Goal: Complete application form: Complete application form

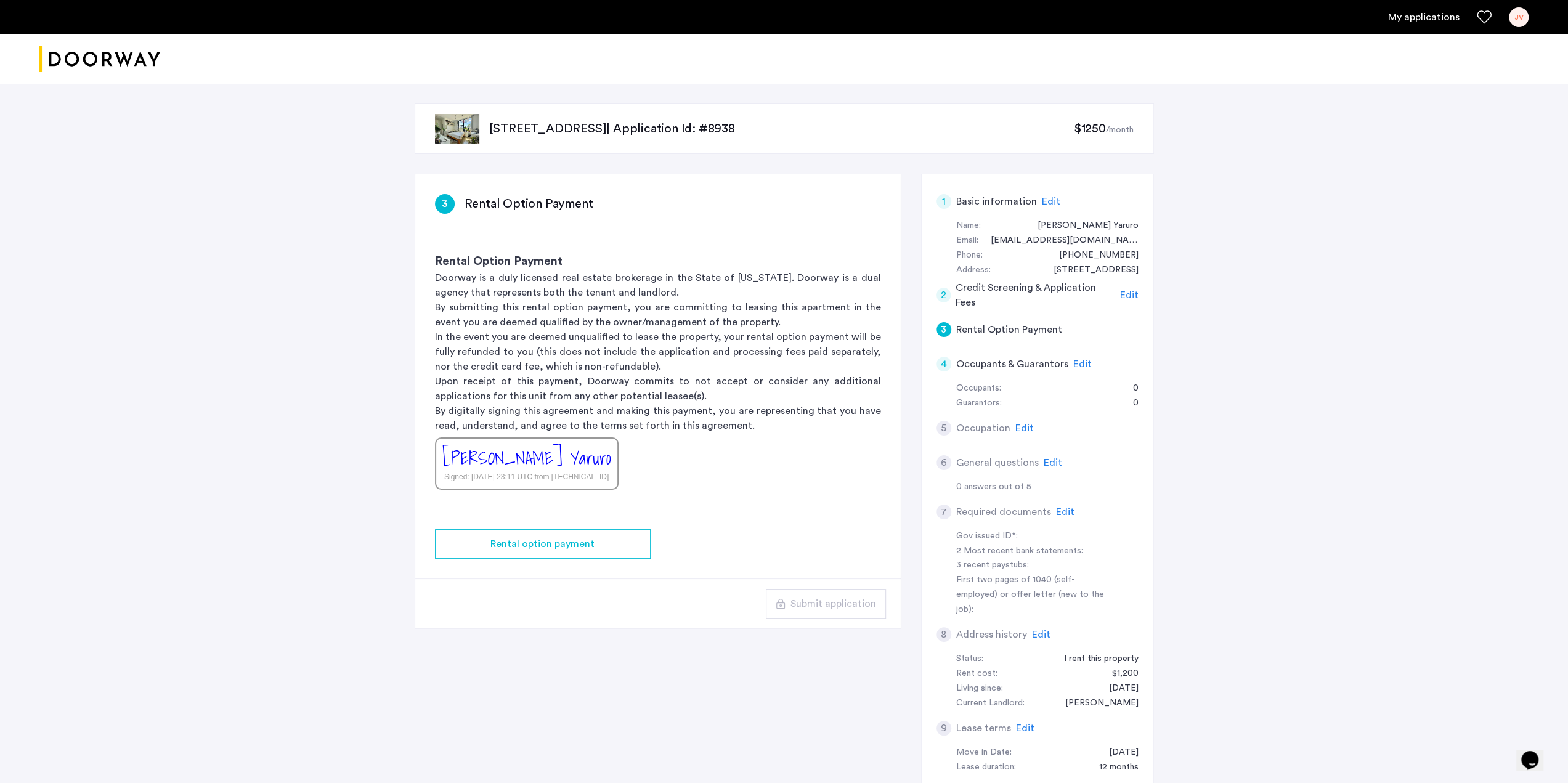
click at [1132, 296] on span "Edit" at bounding box center [1129, 295] width 19 height 10
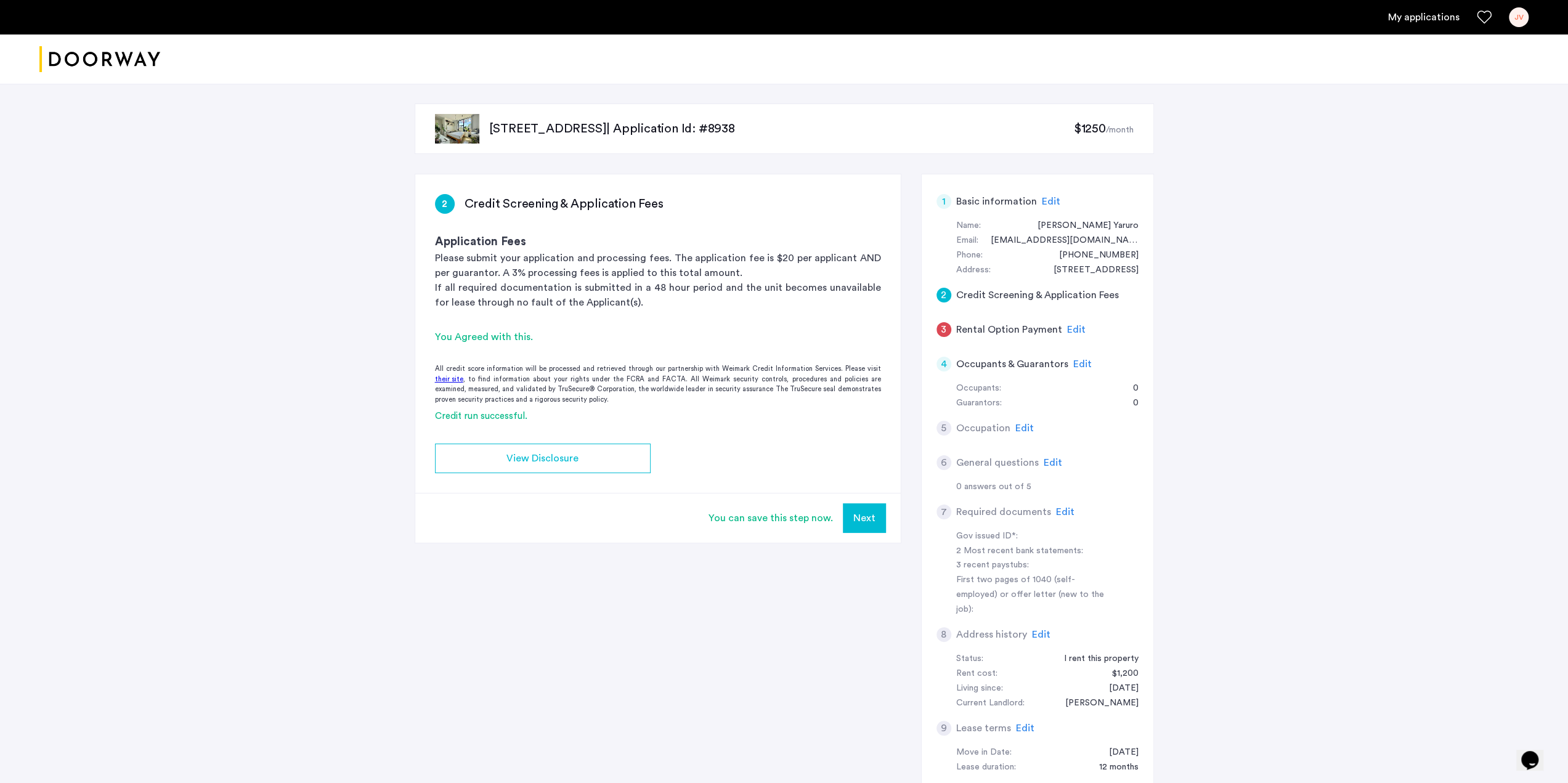
click at [1009, 326] on h5 "Rental Option Payment" at bounding box center [1009, 329] width 106 height 15
click at [1102, 328] on div "3 Rental Option Payment Edit" at bounding box center [1037, 329] width 202 height 35
click at [1138, 300] on div "2 Credit Screening & Application Fees" at bounding box center [1037, 295] width 202 height 35
click at [1069, 326] on span "Edit" at bounding box center [1077, 329] width 19 height 10
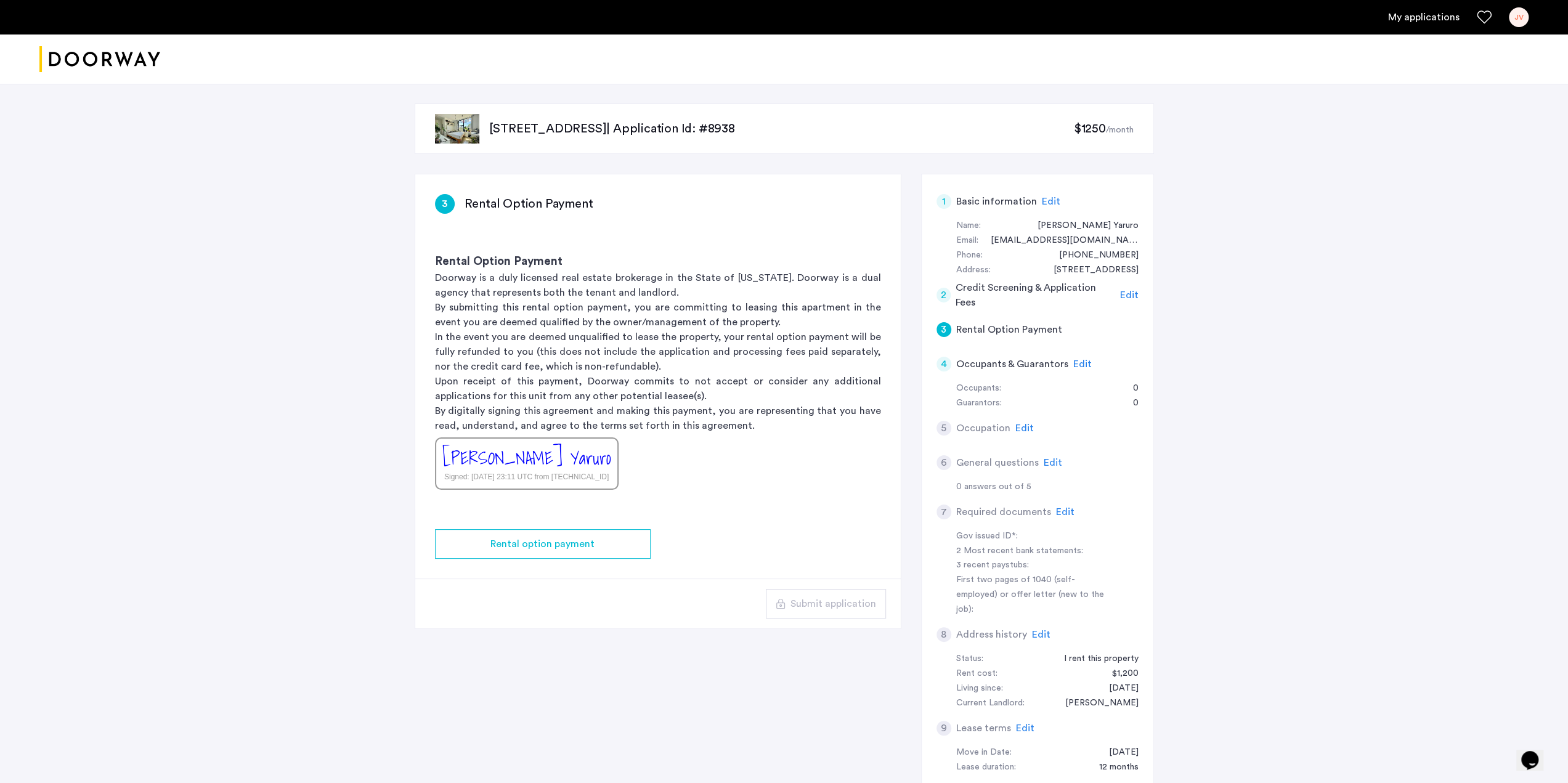
click at [1132, 294] on span "Edit" at bounding box center [1129, 295] width 19 height 10
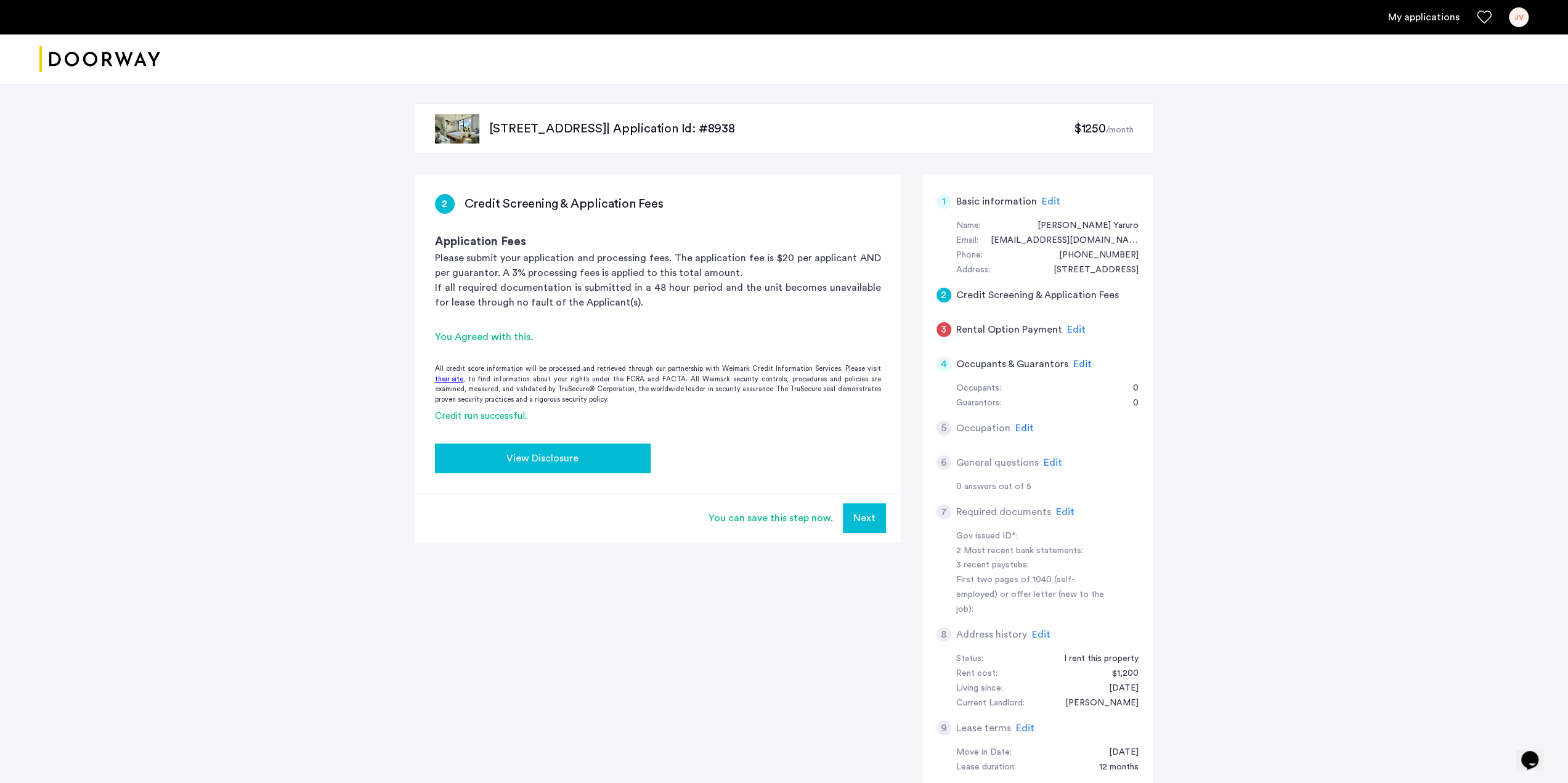
click at [630, 458] on div "View Disclosure" at bounding box center [543, 458] width 196 height 15
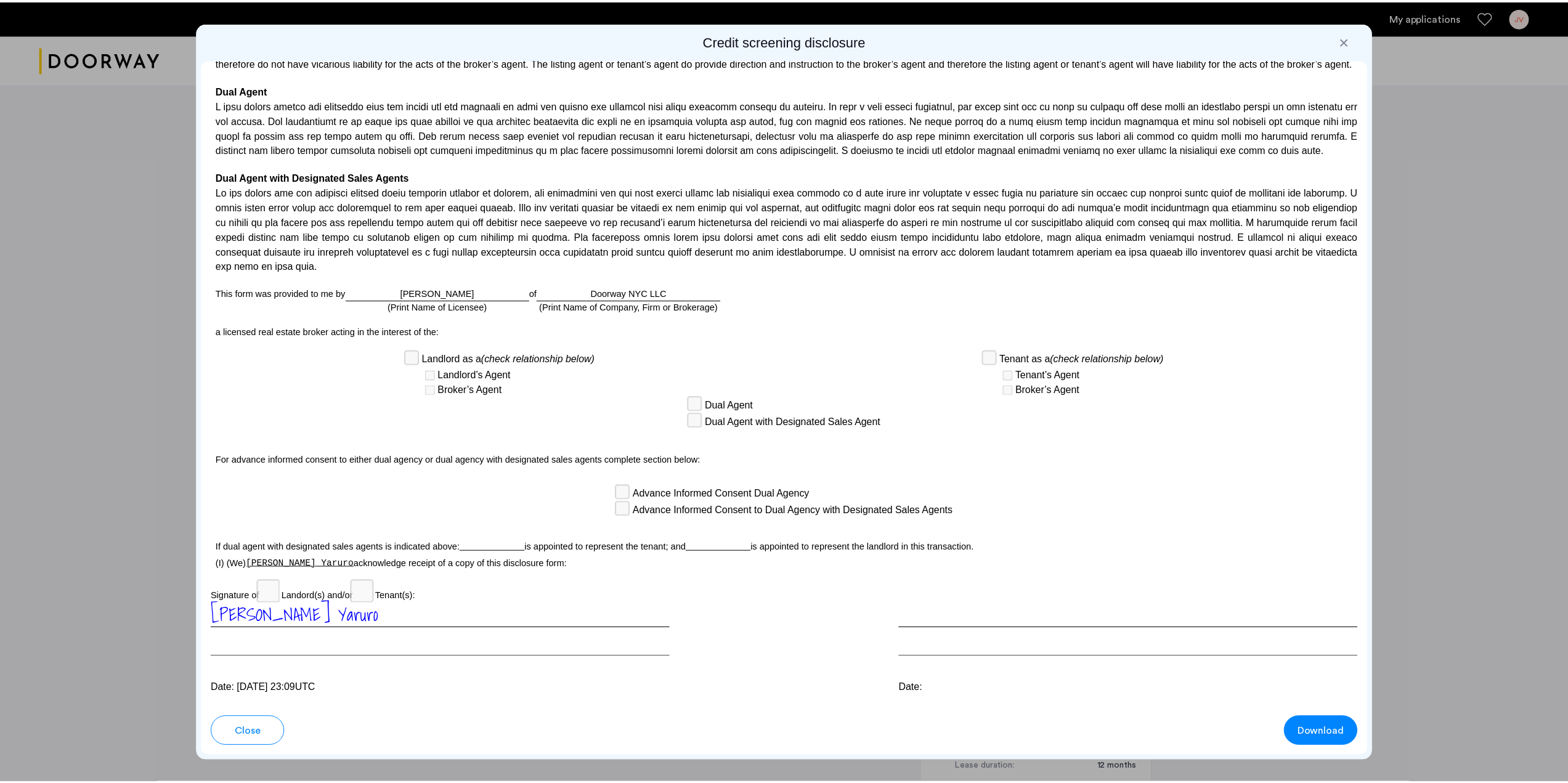
scroll to position [2631, 0]
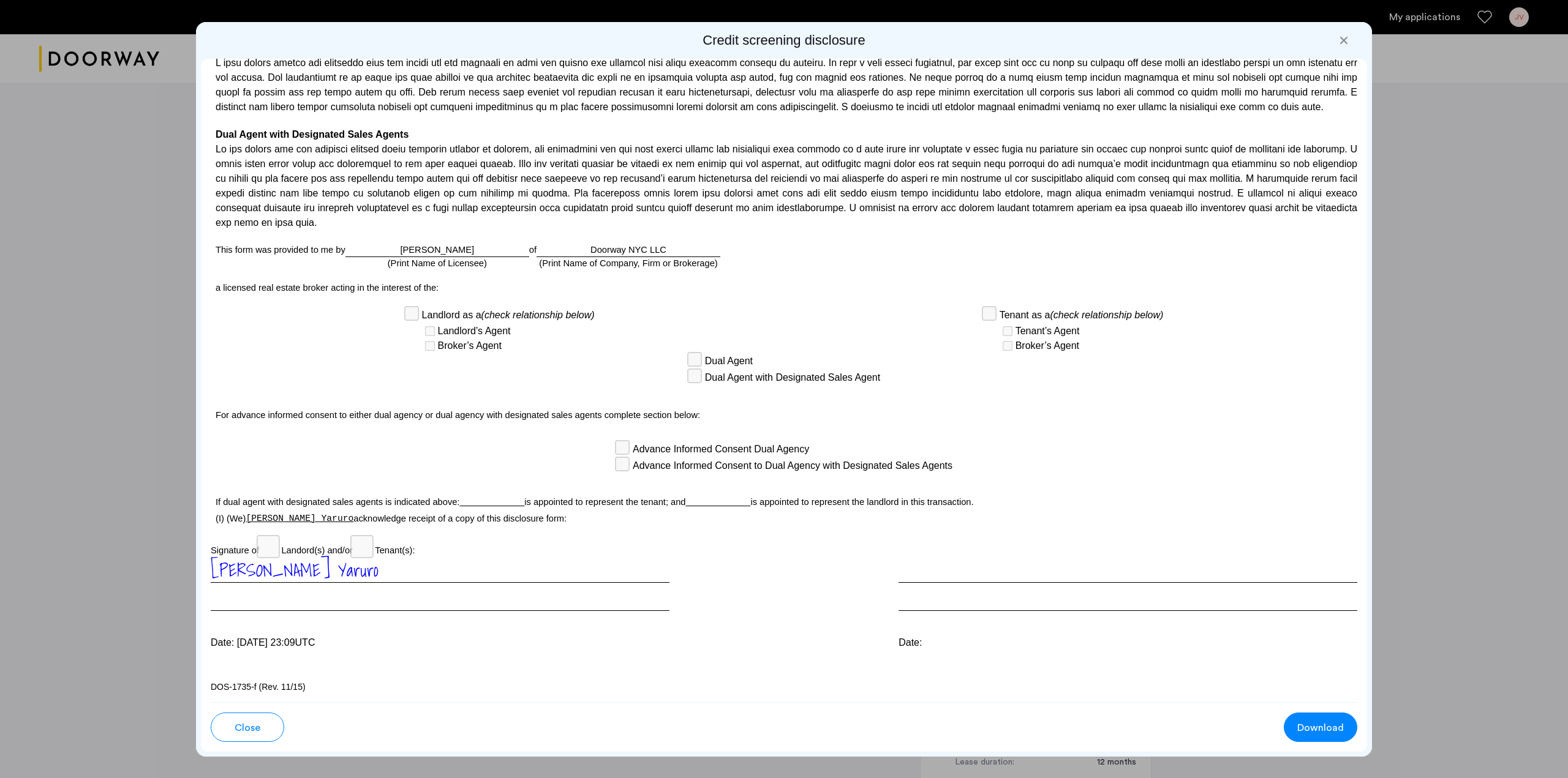
click at [250, 719] on button "Close" at bounding box center [247, 727] width 73 height 30
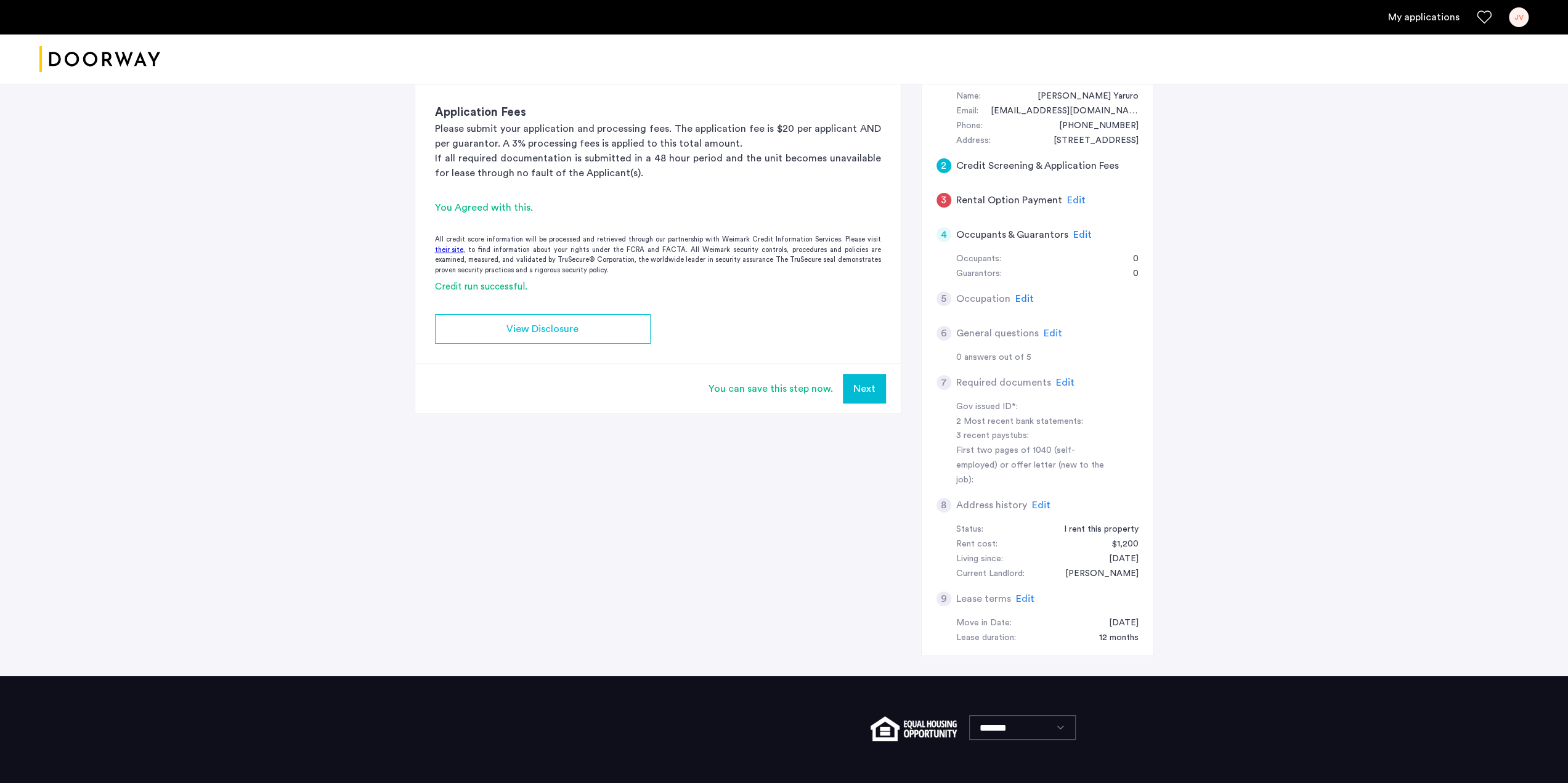
scroll to position [185, 0]
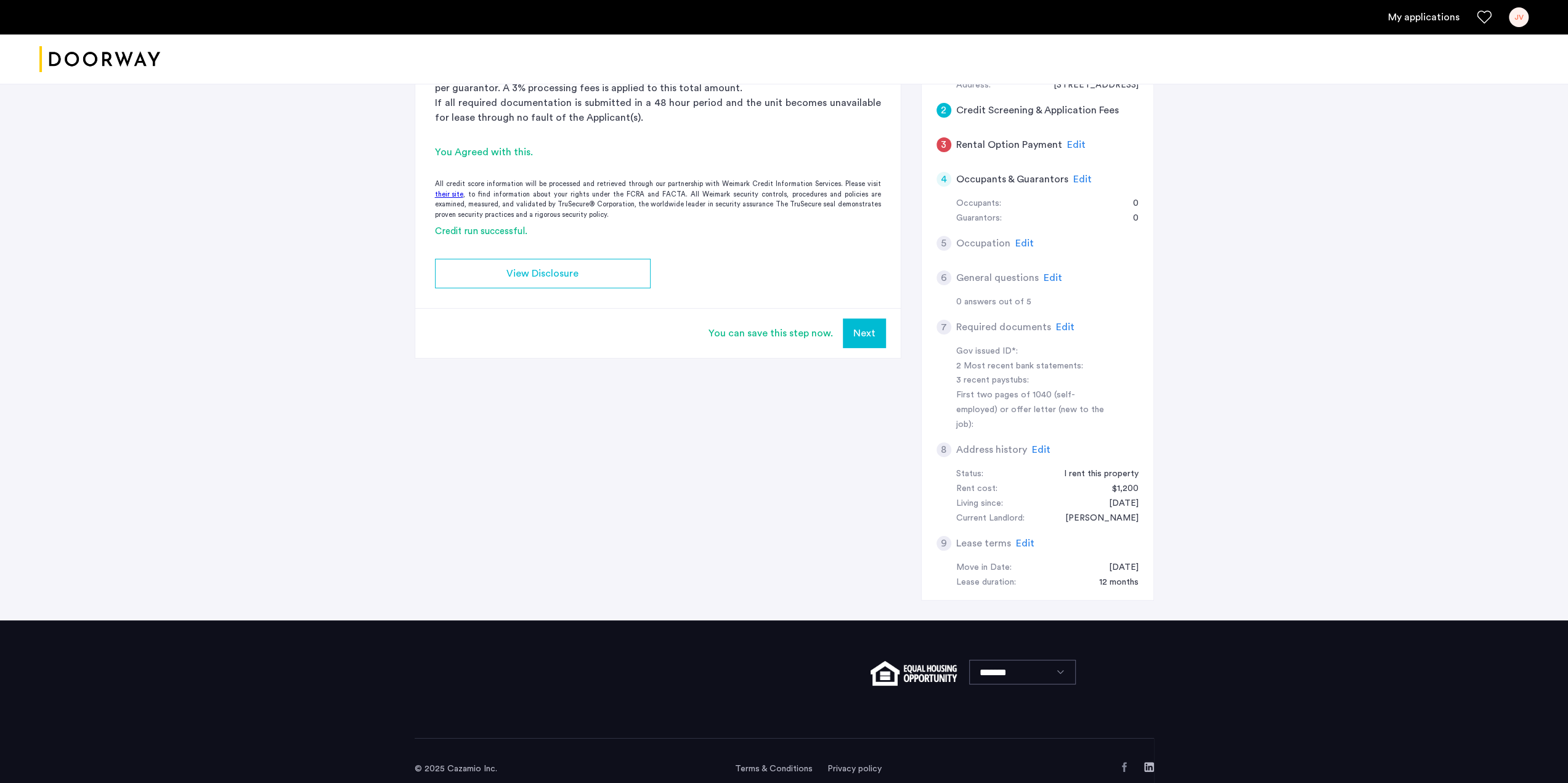
click at [1017, 539] on span "Edit" at bounding box center [1025, 543] width 19 height 10
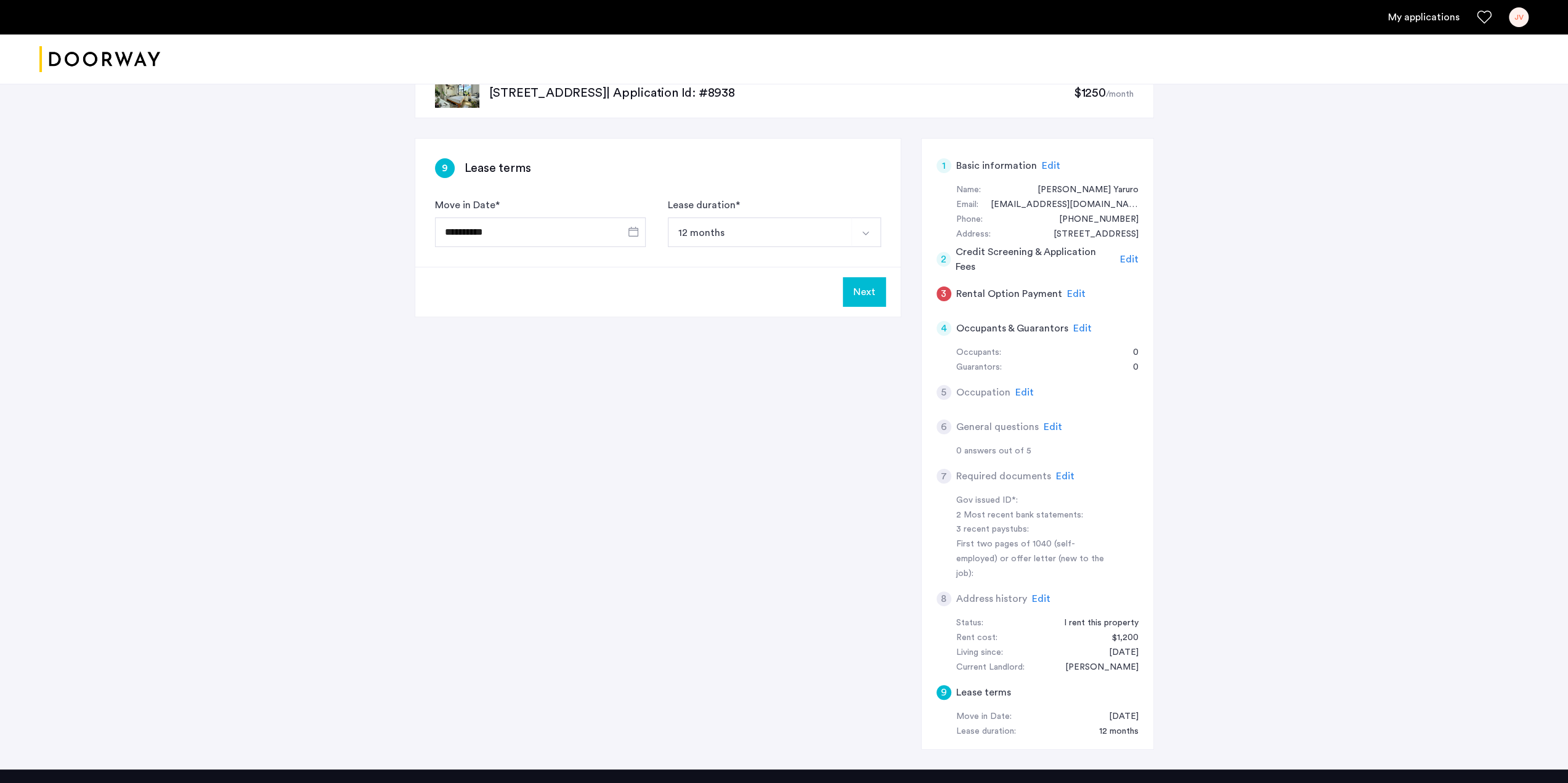
scroll to position [0, 0]
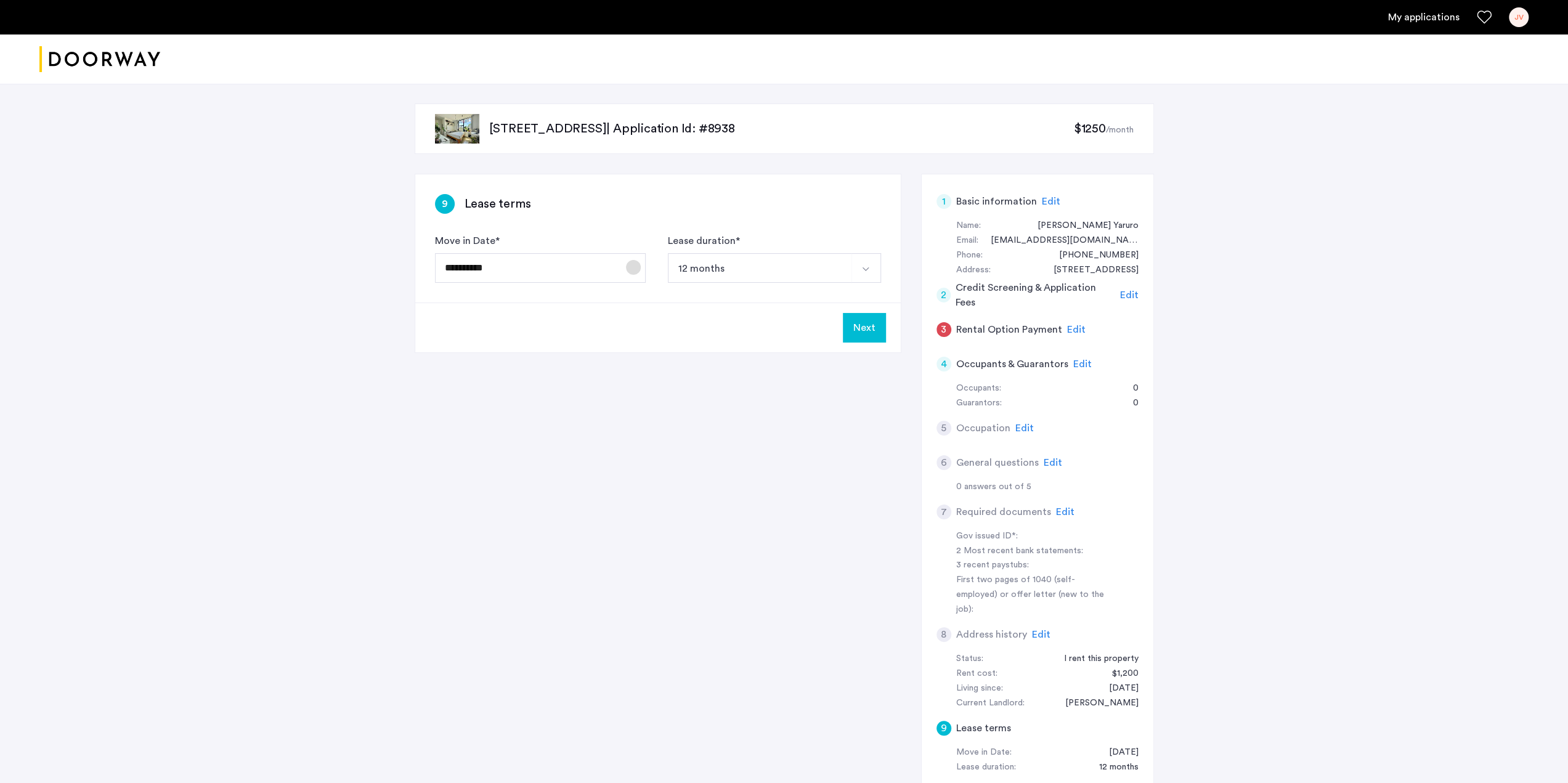
click at [628, 260] on span "Open calendar" at bounding box center [633, 267] width 30 height 30
click at [599, 369] on span "4" at bounding box center [599, 370] width 22 height 22
type input "**********"
click at [640, 268] on span "Open calendar" at bounding box center [633, 267] width 30 height 30
click at [742, 434] on div at bounding box center [784, 391] width 1568 height 783
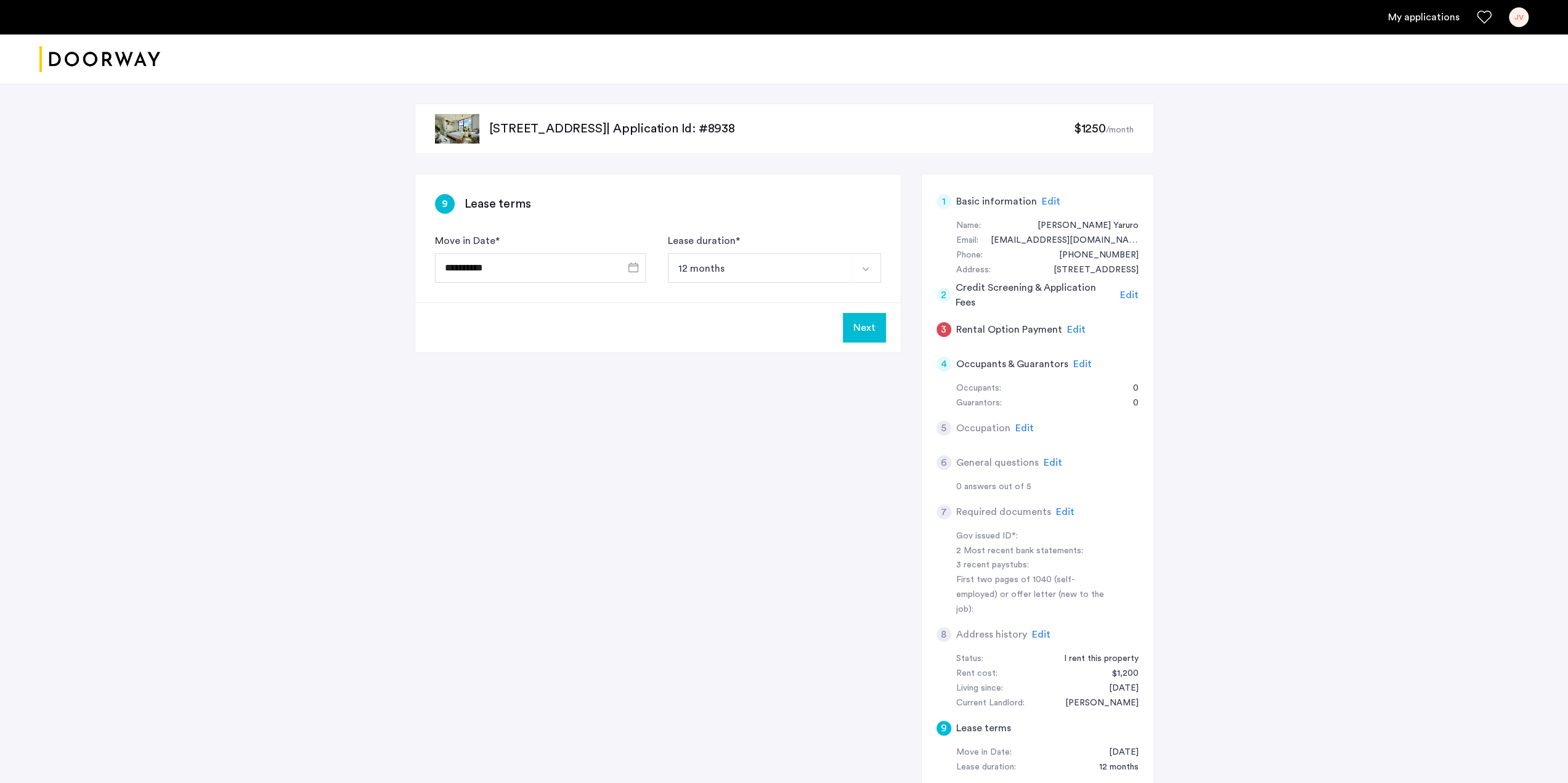
click at [864, 328] on button "Next" at bounding box center [864, 327] width 43 height 30
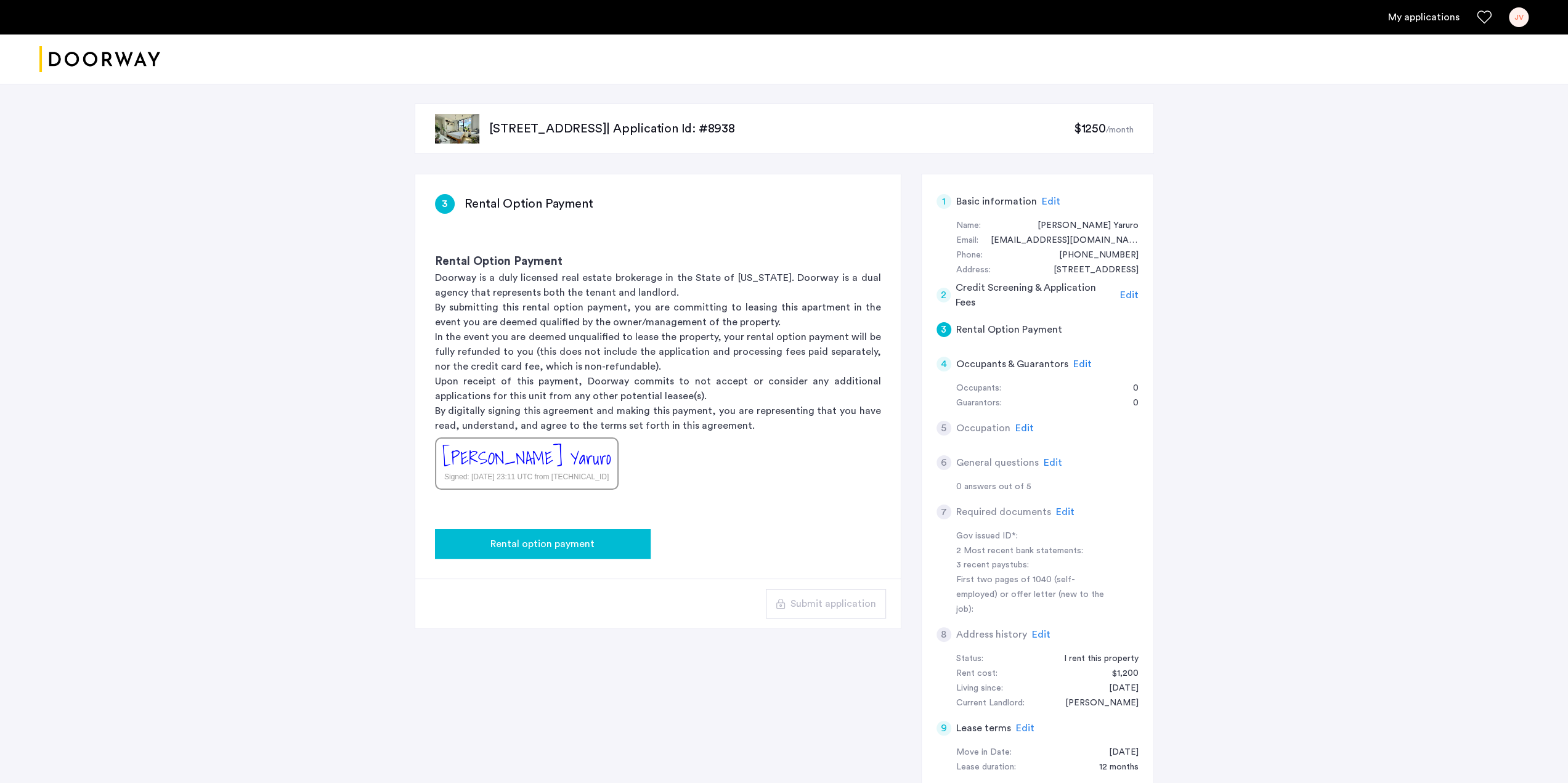
click at [547, 543] on span "Rental option payment" at bounding box center [542, 544] width 104 height 15
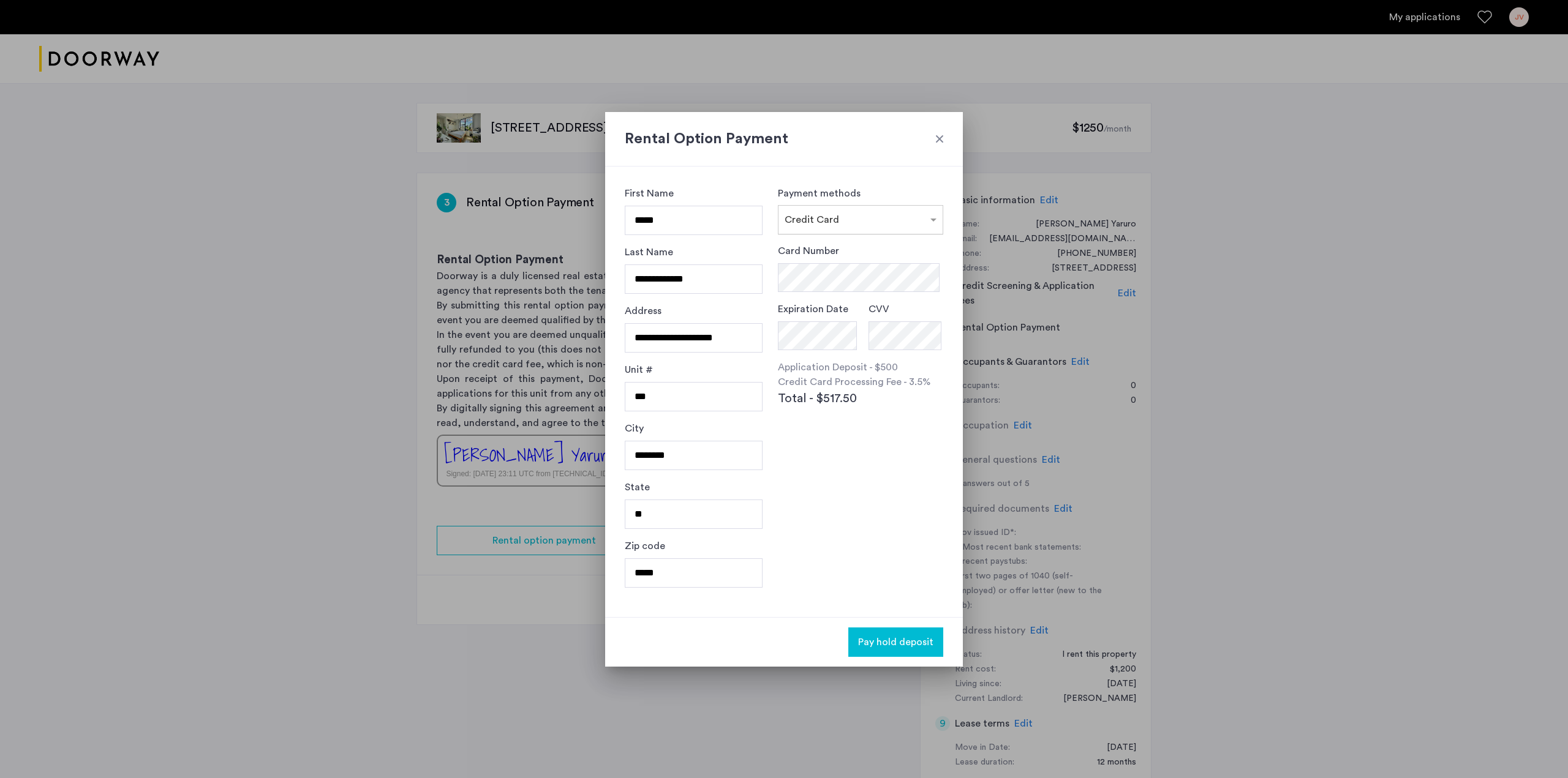
click at [879, 215] on input "text" at bounding box center [848, 217] width 127 height 9
click at [831, 249] on span "Credit Card" at bounding box center [812, 246] width 56 height 10
click at [573, 64] on div at bounding box center [784, 389] width 1568 height 778
